Goal: Transaction & Acquisition: Purchase product/service

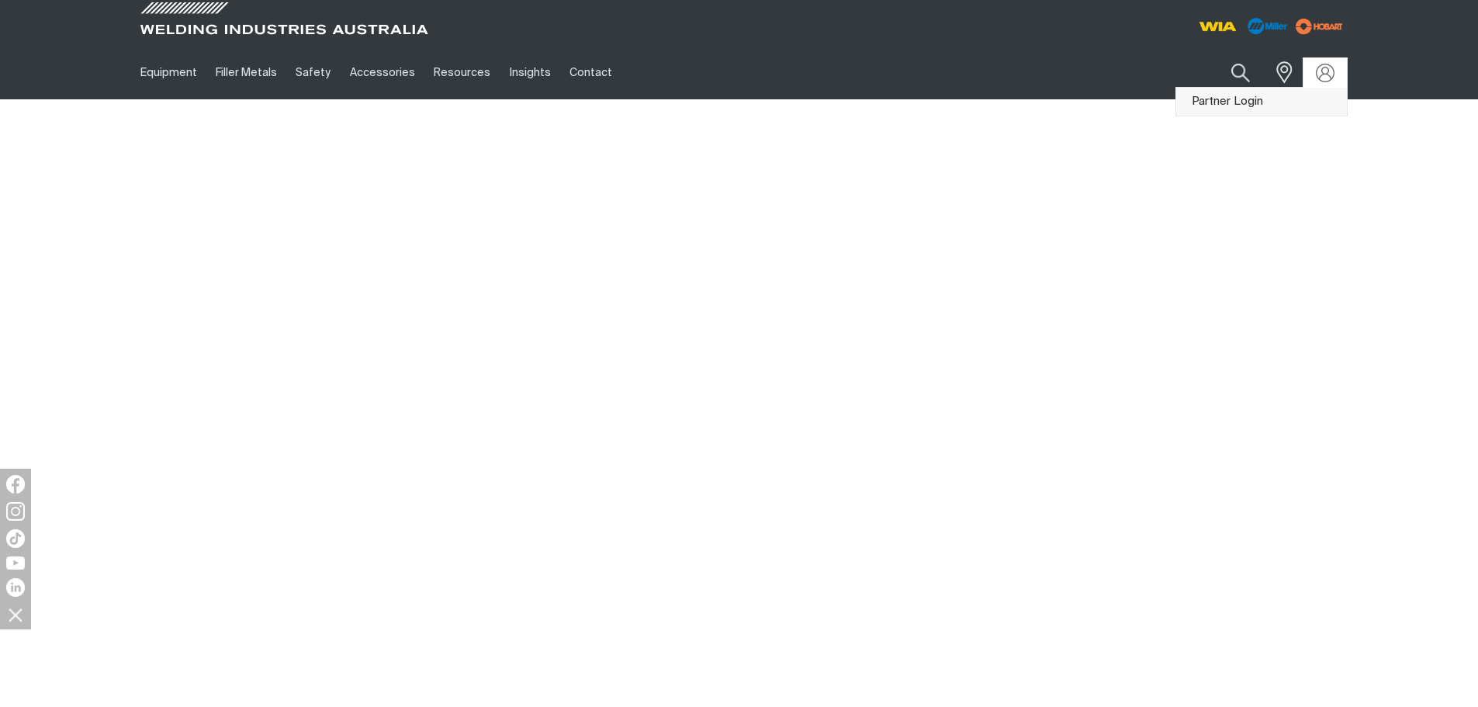
click at [1316, 97] on link "Partner Login" at bounding box center [1261, 102] width 171 height 29
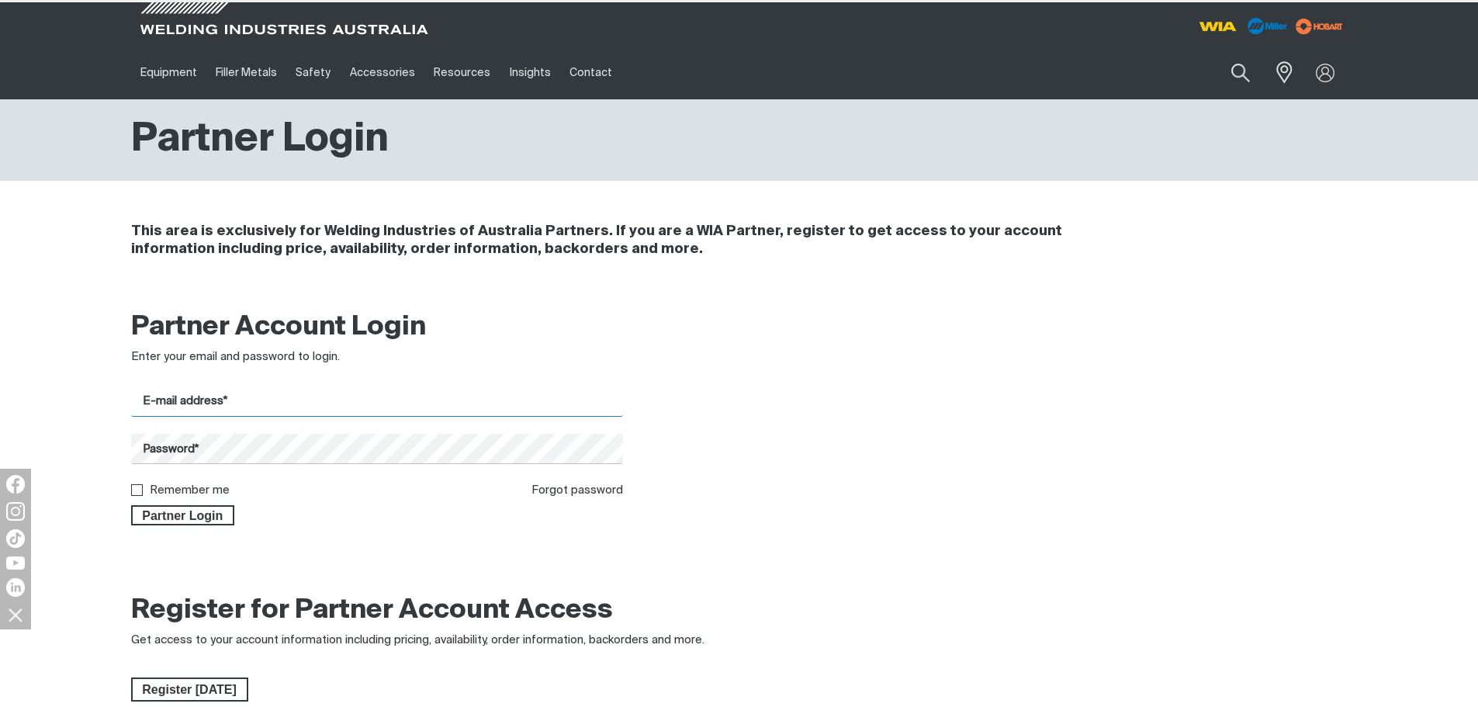
type input "bianca@agais.com.au"
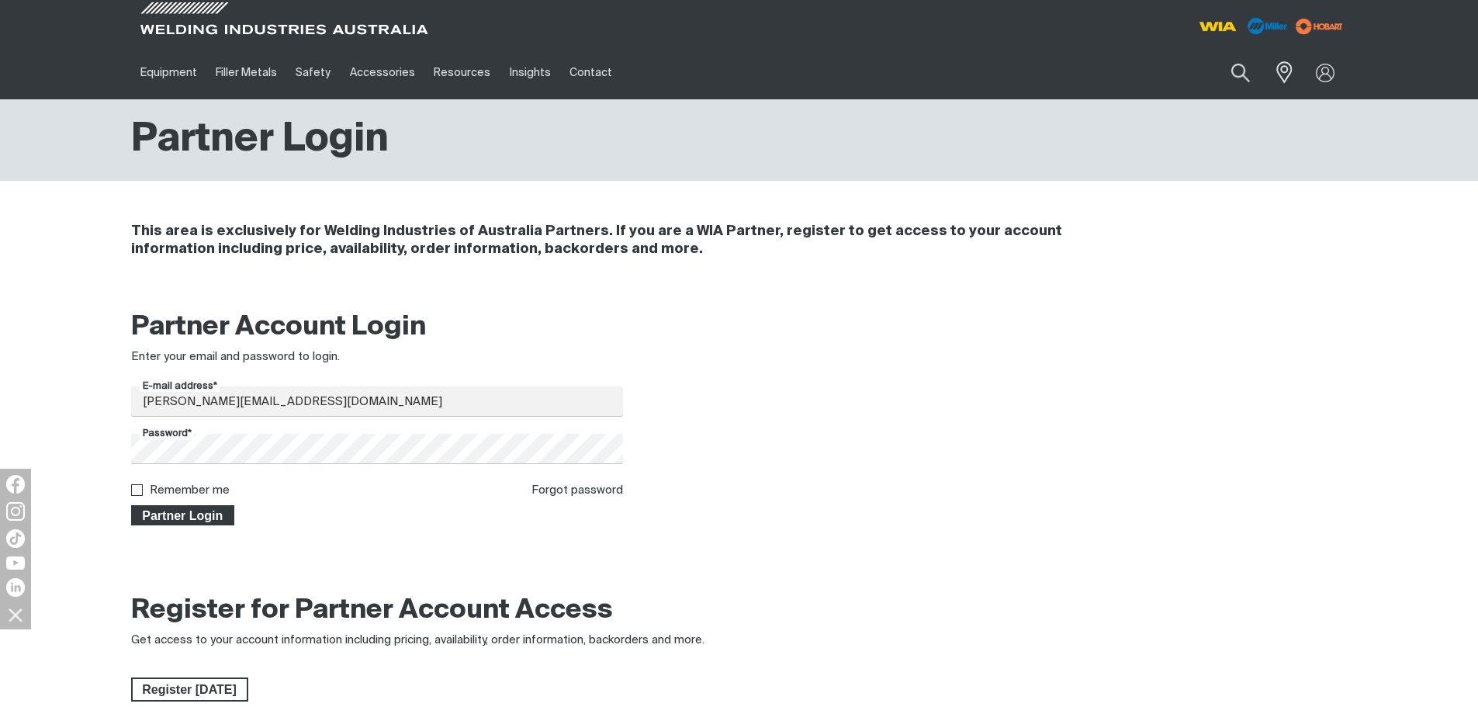
click at [199, 510] on span "Partner Login" at bounding box center [183, 515] width 101 height 20
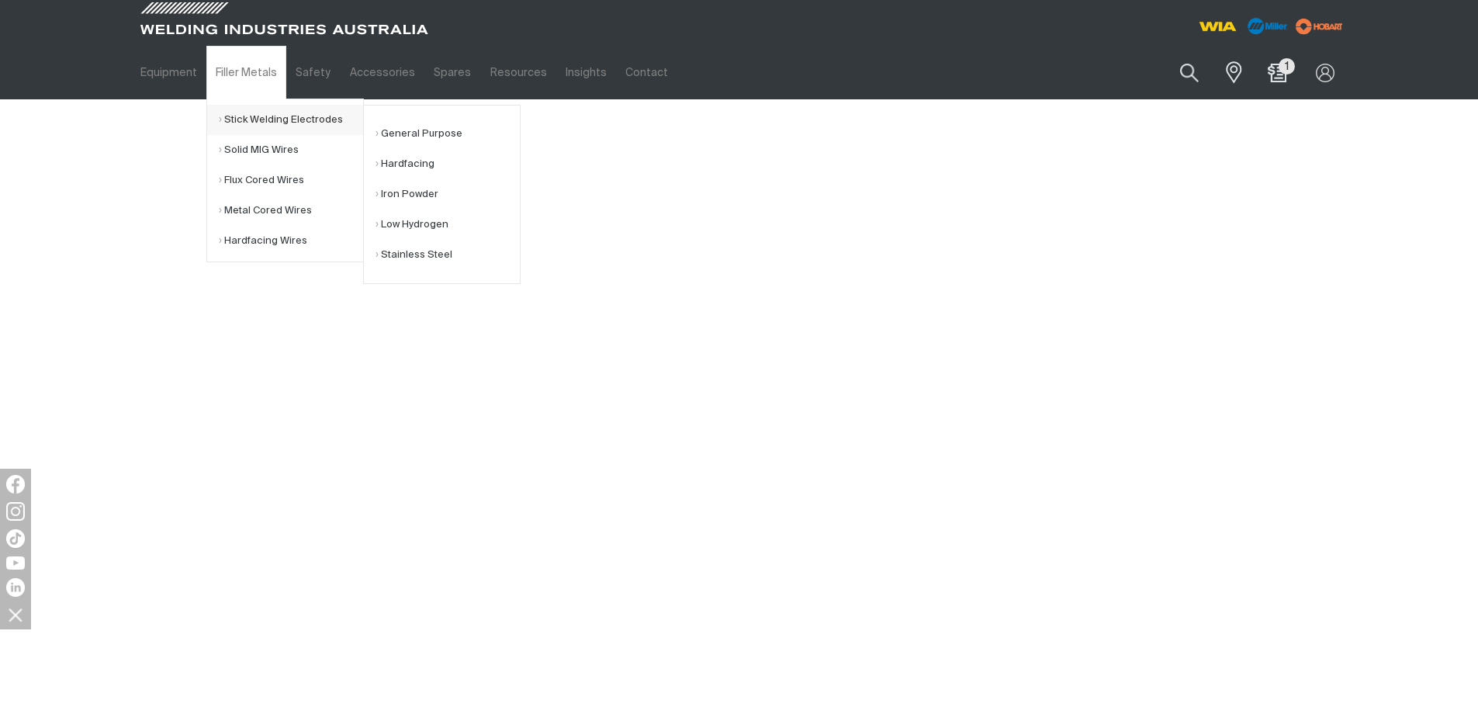
click at [284, 119] on link "Stick Welding Electrodes" at bounding box center [291, 120] width 144 height 30
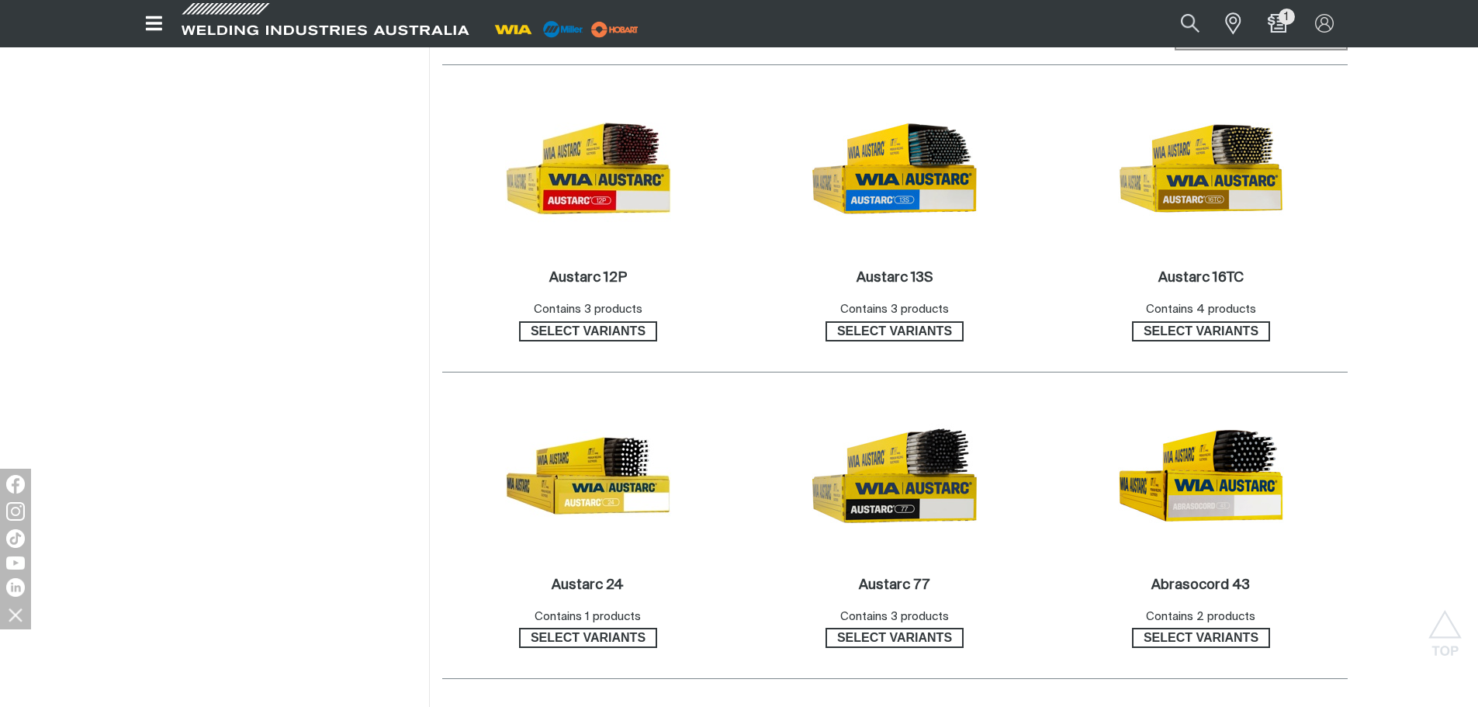
scroll to position [931, 0]
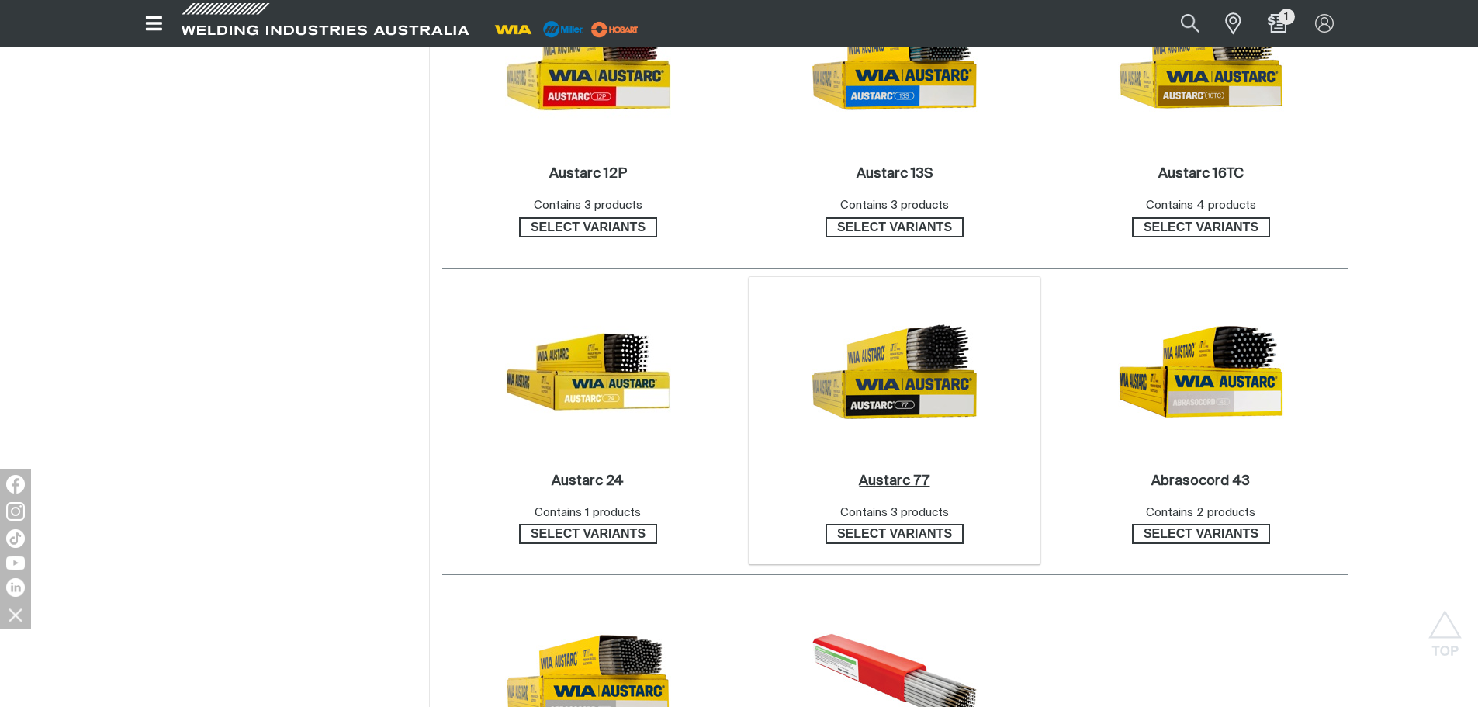
click at [911, 484] on h2 "Austarc 77 ." at bounding box center [894, 481] width 71 height 14
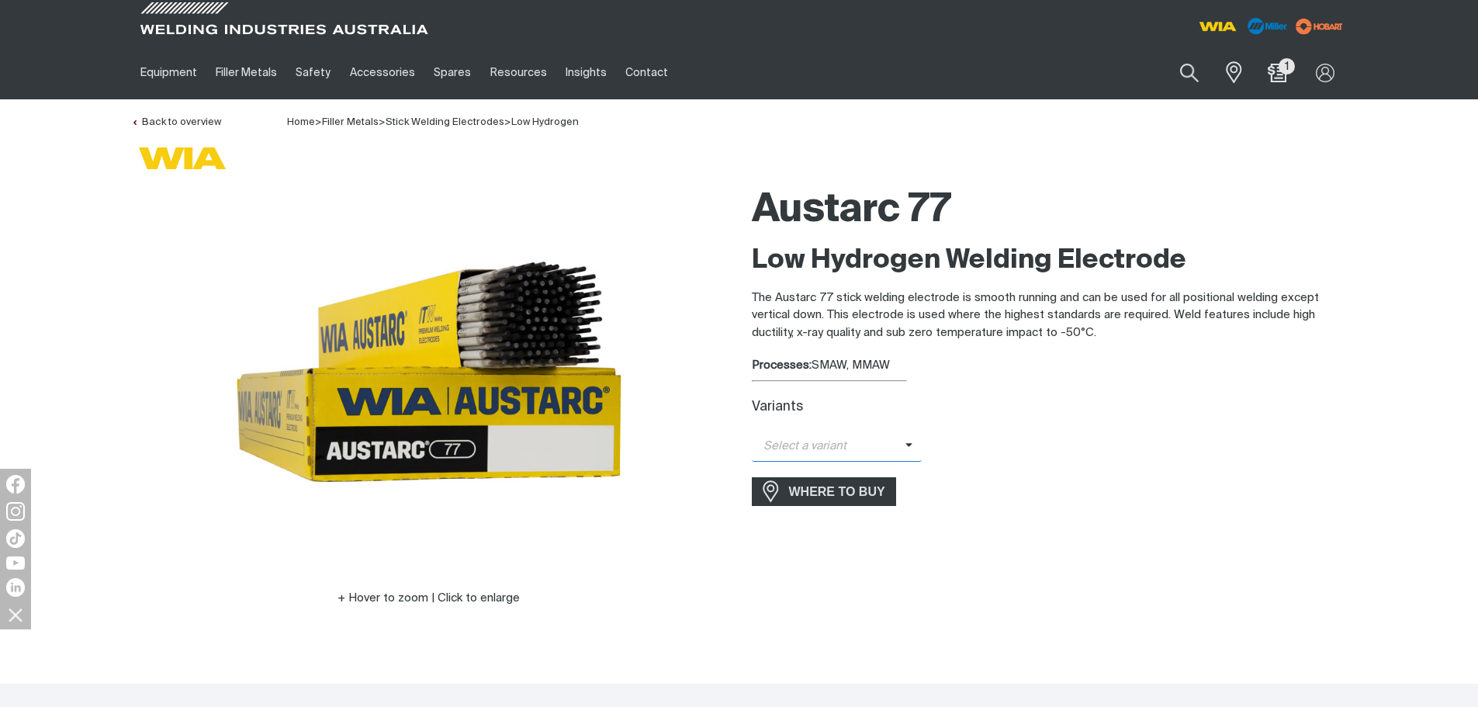
click at [883, 453] on span "Select a variant" at bounding box center [829, 446] width 154 height 18
click at [854, 490] on span "Austarc 77 - 3.2mm" at bounding box center [837, 496] width 171 height 23
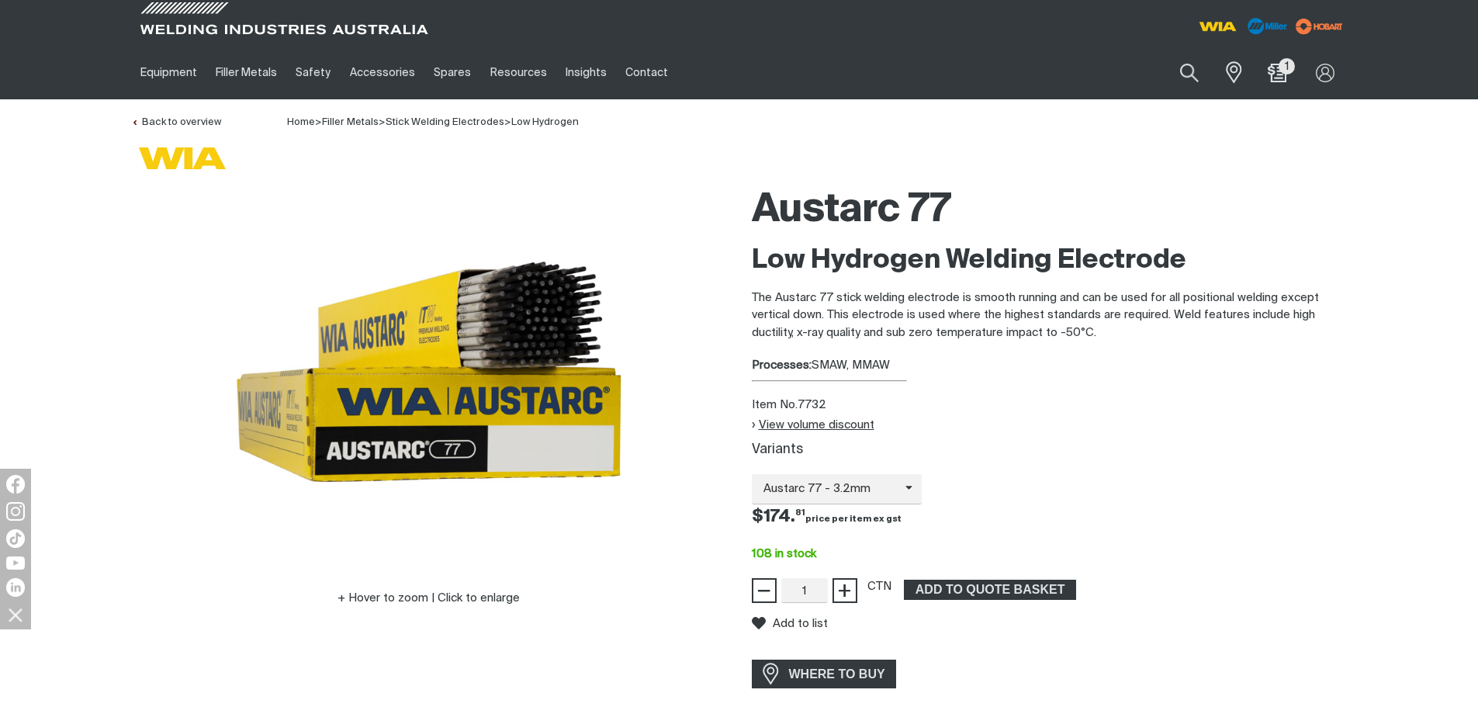
click at [792, 428] on button "View volume discount" at bounding box center [813, 424] width 123 height 13
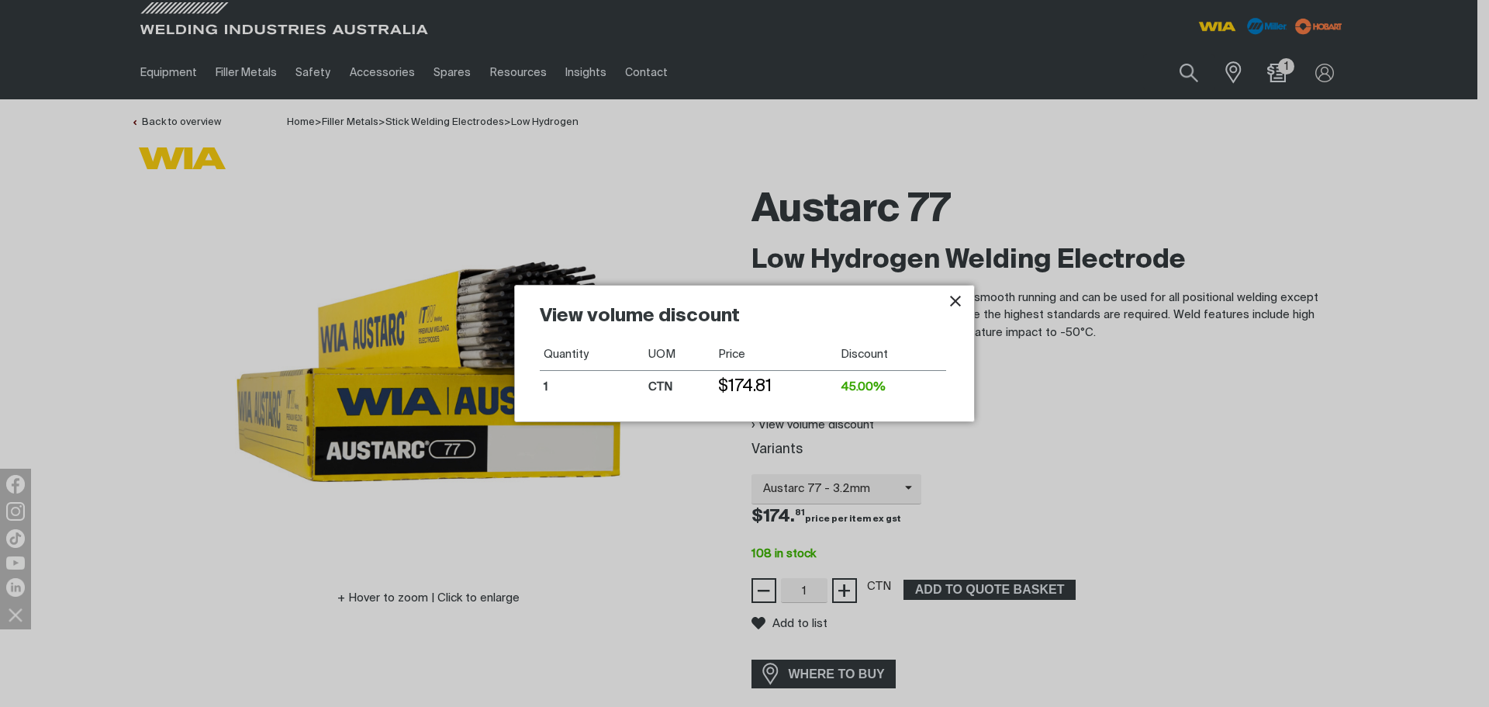
click at [956, 308] on icon "Close pop-up overlay" at bounding box center [955, 301] width 19 height 19
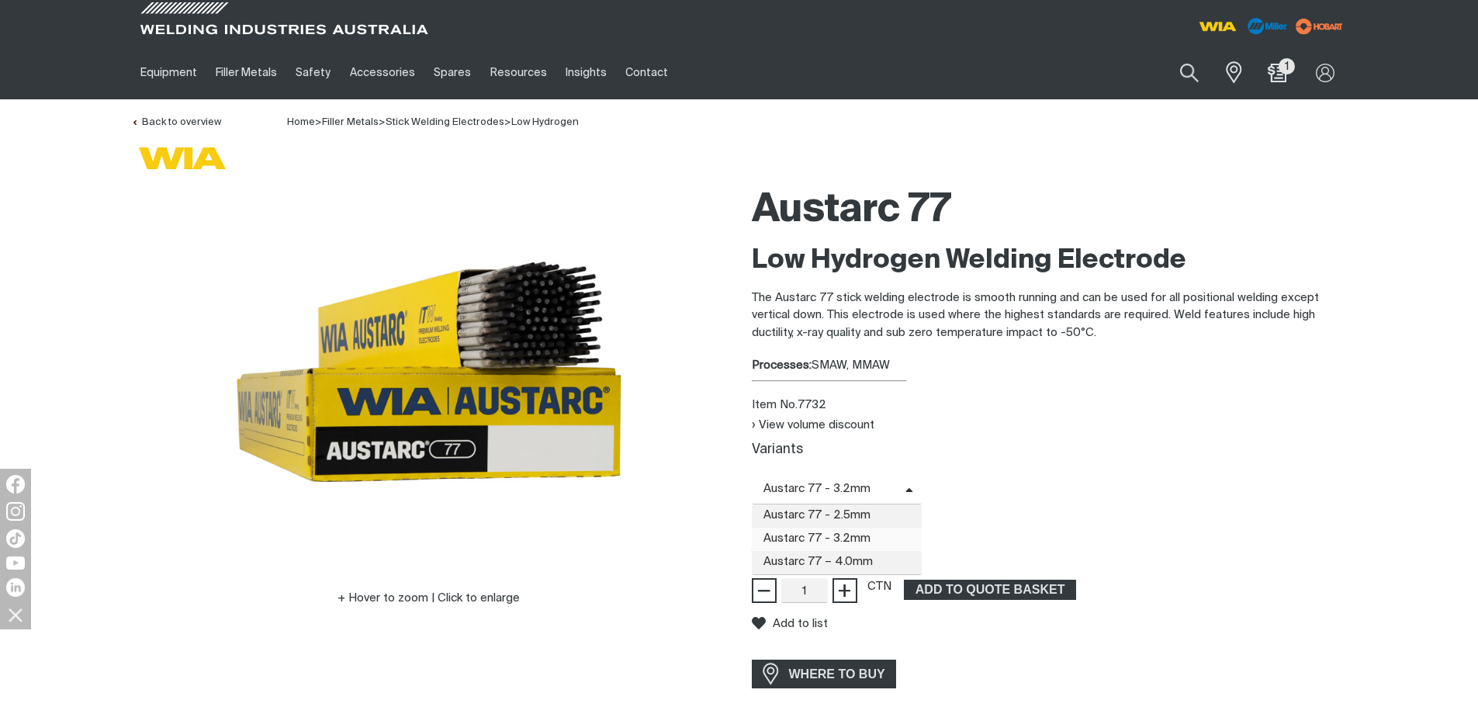
click at [861, 492] on span "Austarc 77 - 3.2mm" at bounding box center [829, 489] width 154 height 18
click at [859, 522] on span "Austarc 77 - 2.5mm" at bounding box center [837, 515] width 171 height 23
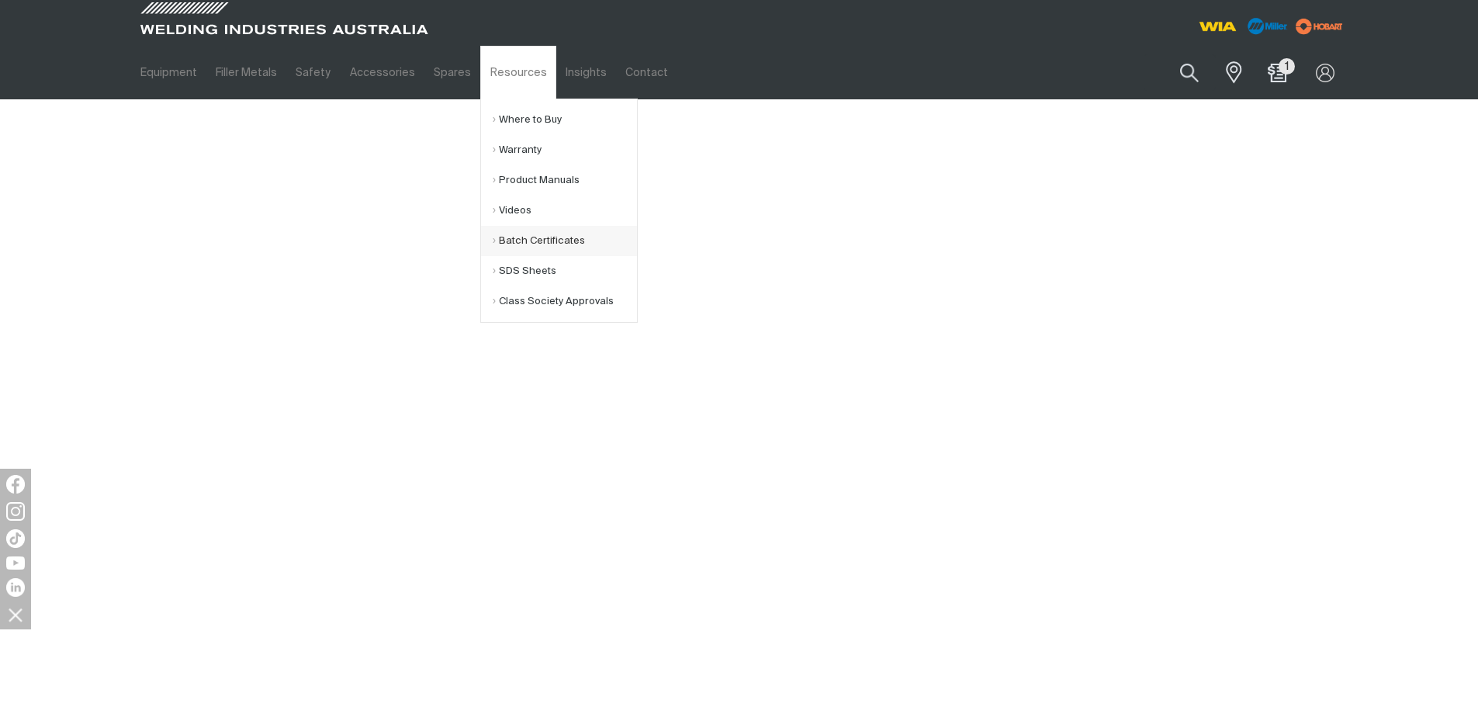
click at [547, 247] on link "Batch Certificates" at bounding box center [565, 241] width 144 height 30
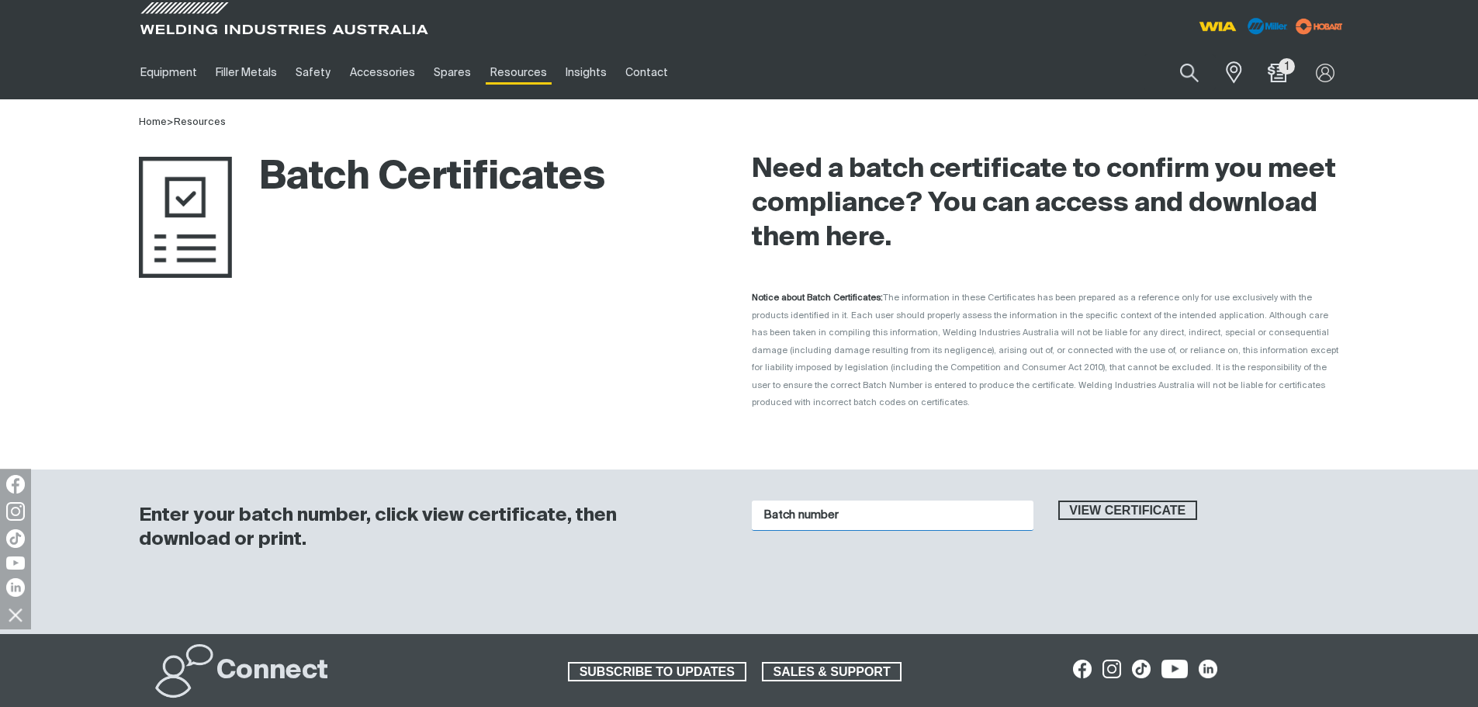
click at [804, 500] on input "Batch number" at bounding box center [893, 515] width 282 height 30
click at [1189, 73] on button "Search products" at bounding box center [1189, 73] width 63 height 44
click at [1107, 70] on input "Search" at bounding box center [1095, 72] width 239 height 35
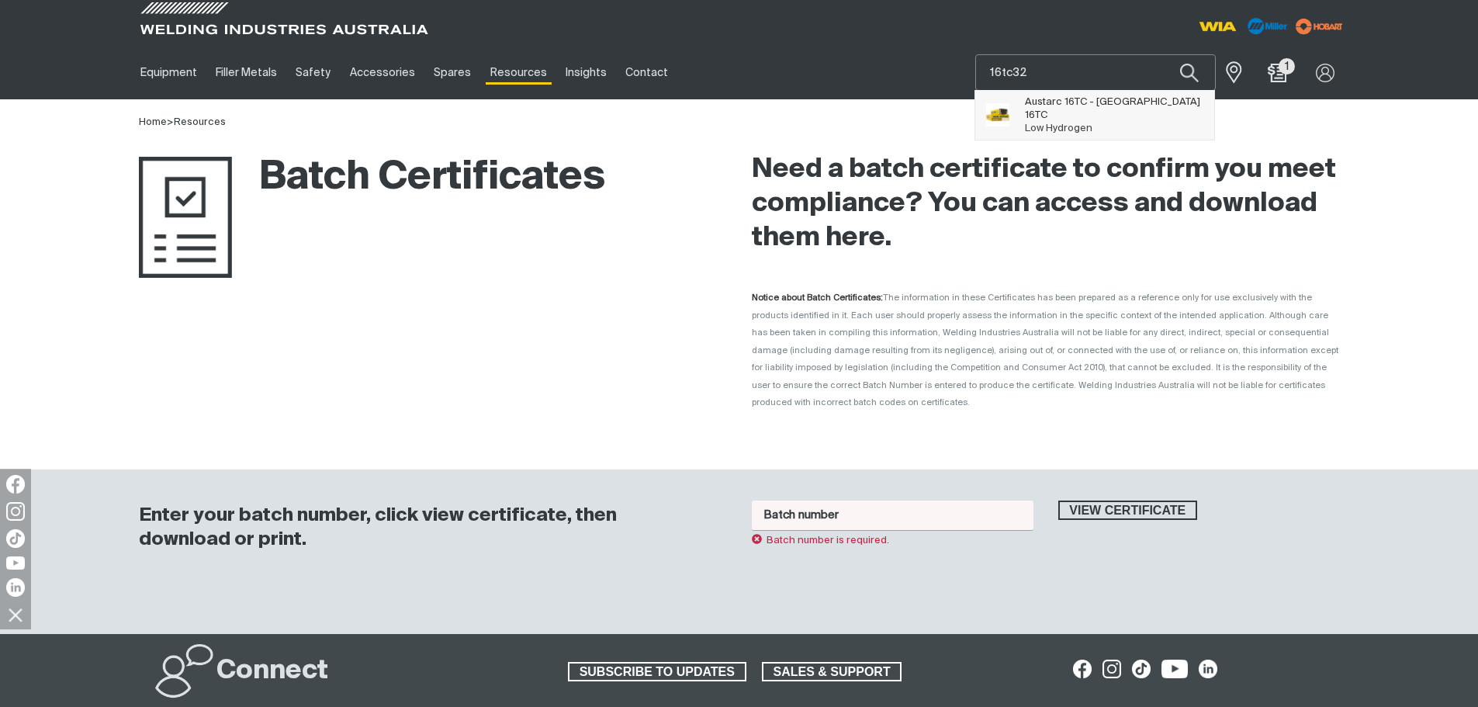
type input "16tc32"
click at [1091, 111] on span "Austarc 16TC - Austarc 16TC Low Hydrogen" at bounding box center [1114, 115] width 178 height 40
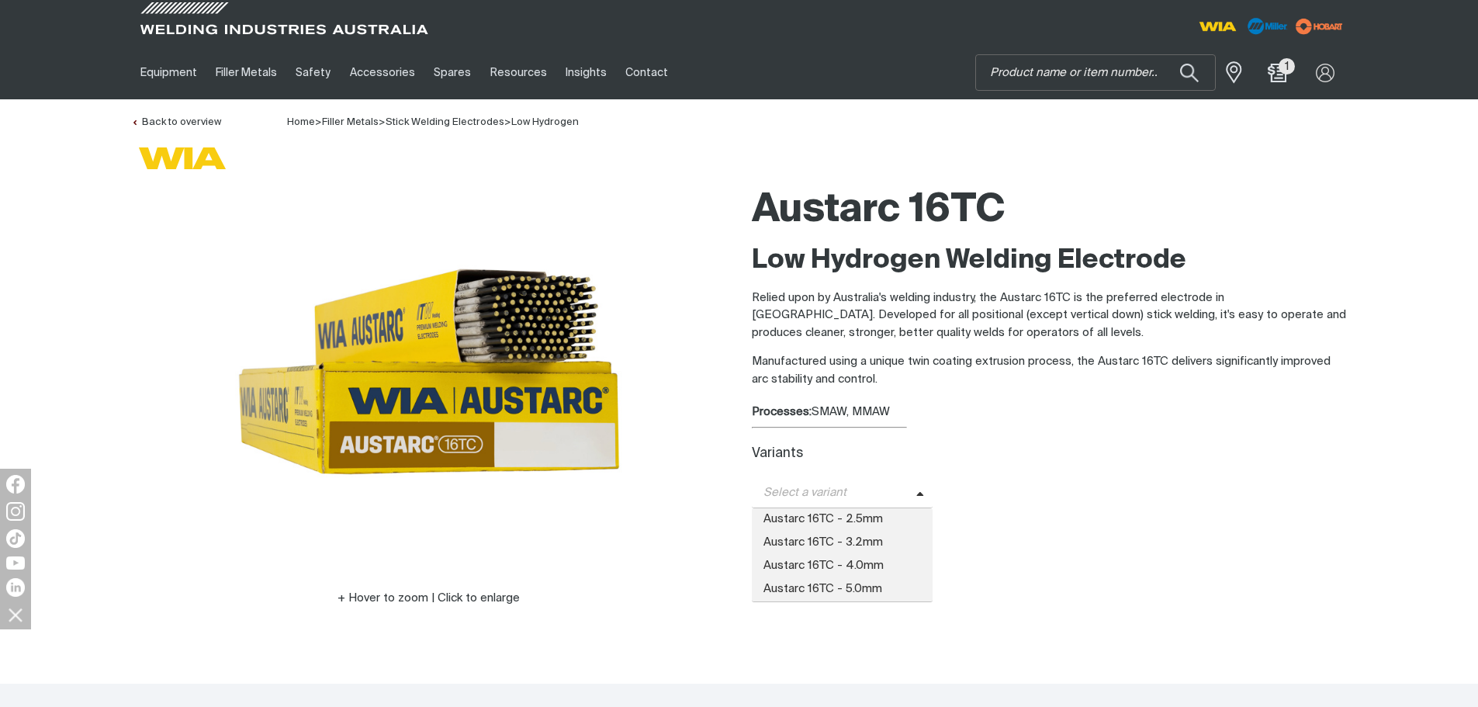
click at [883, 482] on span "Select a variant" at bounding box center [842, 493] width 181 height 30
click at [875, 540] on span "Austarc 16TC - 3.2mm" at bounding box center [842, 542] width 181 height 23
